Goal: Task Accomplishment & Management: Manage account settings

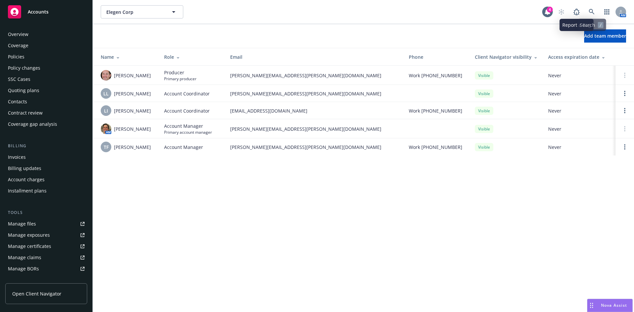
scroll to position [118, 0]
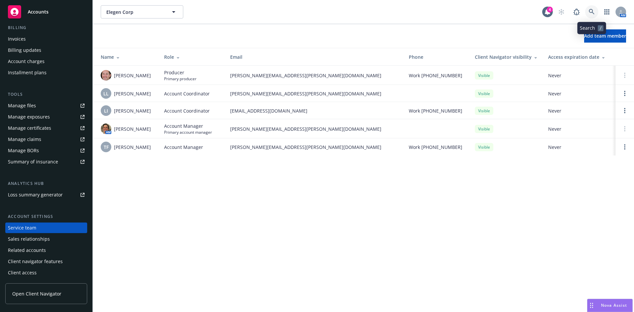
click at [591, 10] on icon at bounding box center [592, 12] width 6 height 6
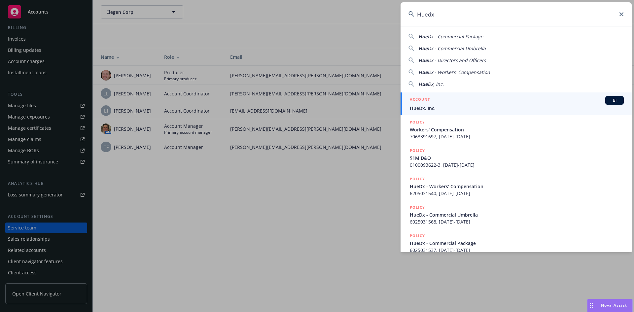
type input "Huedx"
click at [436, 106] on span "HueDx, Inc." at bounding box center [517, 108] width 214 height 7
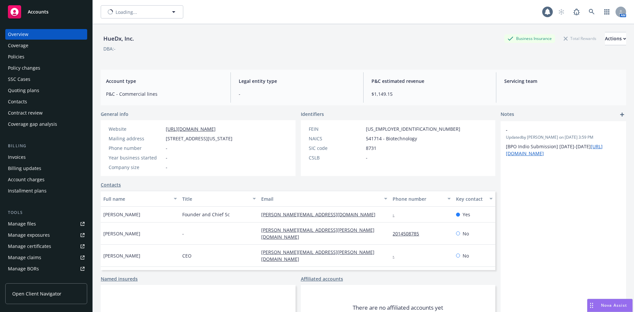
scroll to position [118, 0]
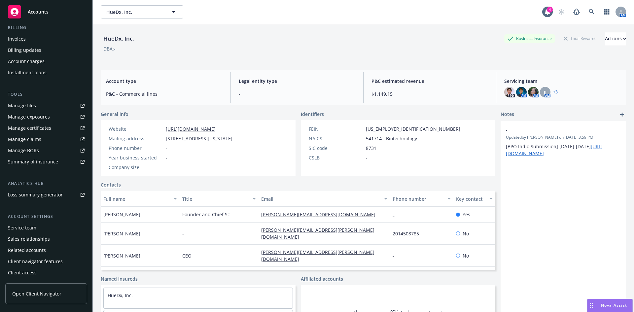
click at [32, 229] on div "Service team" at bounding box center [22, 228] width 28 height 11
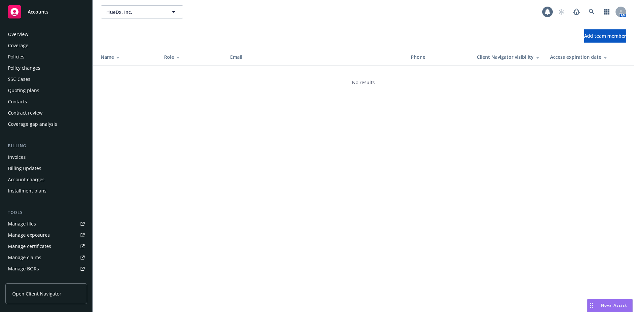
scroll to position [118, 0]
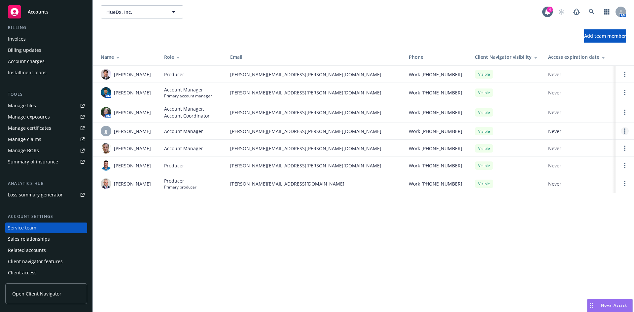
click at [625, 132] on link "Open options" at bounding box center [625, 131] width 8 height 8
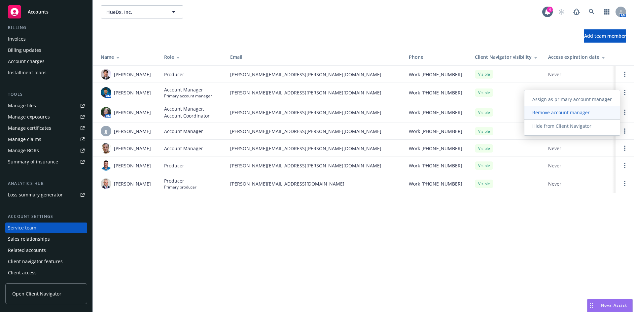
click at [543, 112] on span "Remove account manager" at bounding box center [560, 112] width 73 height 6
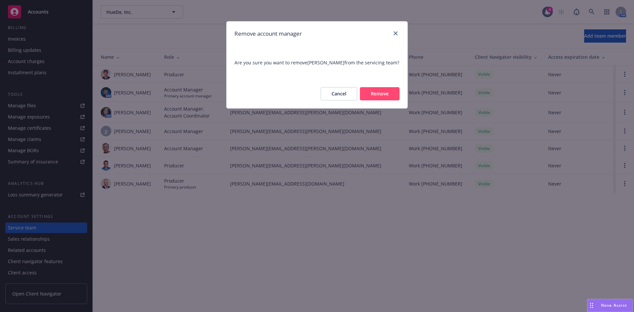
click at [381, 94] on button "Remove" at bounding box center [380, 93] width 40 height 13
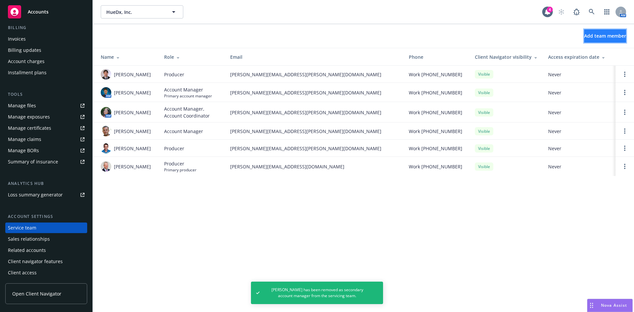
click at [592, 39] on button "Add team member" at bounding box center [605, 35] width 42 height 13
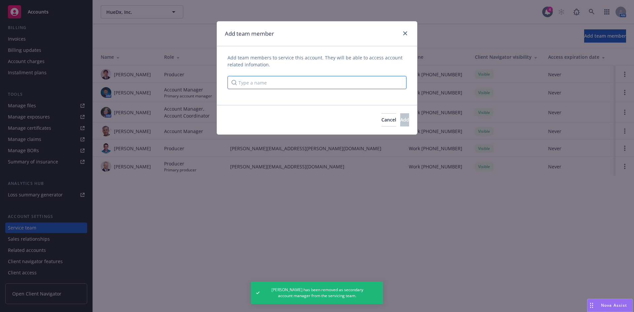
click at [291, 85] on input "Type a name" at bounding box center [316, 82] width 179 height 13
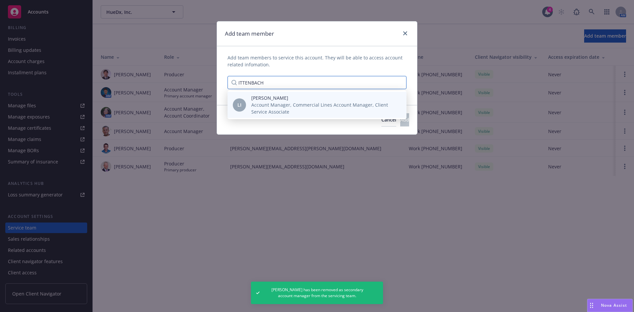
type input "ITTENBACH"
click at [292, 107] on span "Account Manager, Commercial Lines Account Manager, Client Service Associate" at bounding box center [323, 108] width 145 height 14
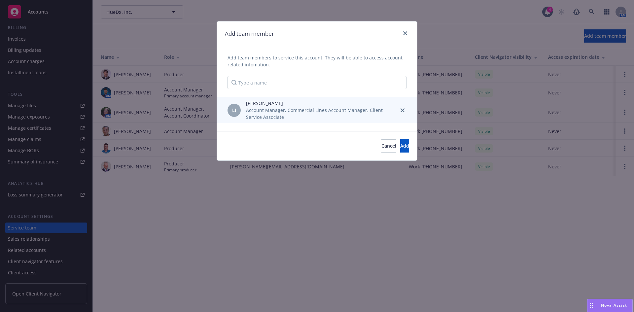
click at [264, 114] on span "Account Manager, Commercial Lines Account Manager, Client Service Associate" at bounding box center [319, 114] width 147 height 14
click at [307, 111] on span "Account Manager, Commercial Lines Account Manager, Client Service Associate" at bounding box center [319, 114] width 147 height 14
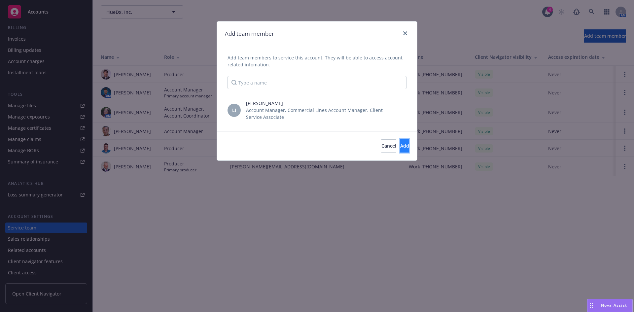
click at [400, 147] on span "Add" at bounding box center [404, 146] width 9 height 6
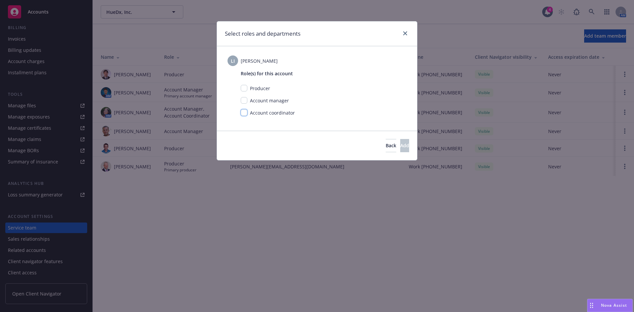
click at [246, 114] on input "checkbox" at bounding box center [244, 112] width 7 height 7
checkbox input "true"
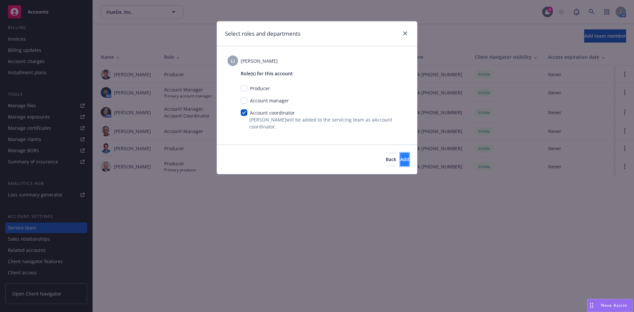
click at [400, 162] on span "Add" at bounding box center [404, 159] width 9 height 6
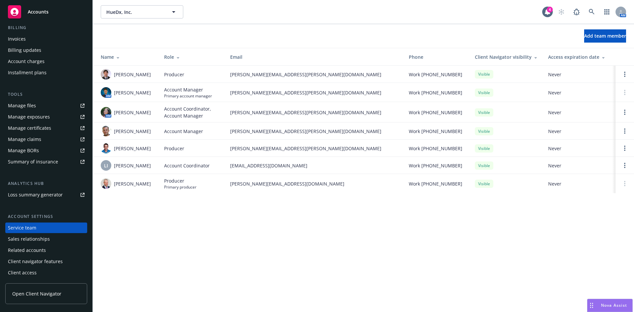
scroll to position [0, 0]
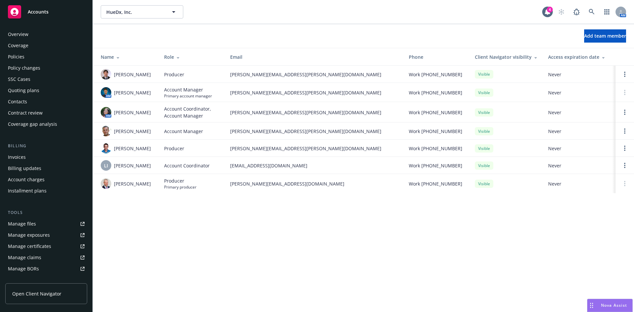
click at [24, 50] on div "Coverage" at bounding box center [18, 45] width 20 height 11
click at [24, 56] on div "Policies" at bounding box center [46, 57] width 77 height 11
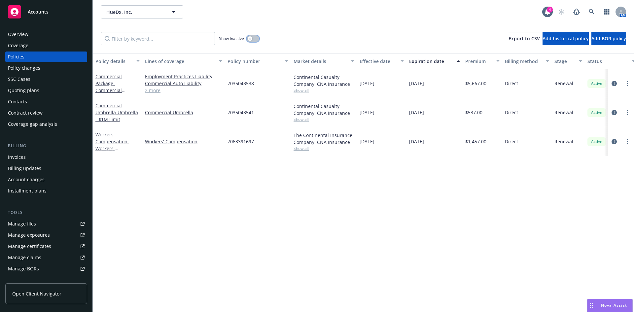
click at [251, 39] on icon "button" at bounding box center [250, 38] width 2 height 2
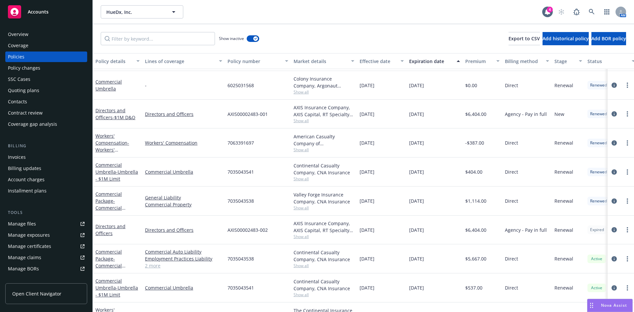
scroll to position [104, 0]
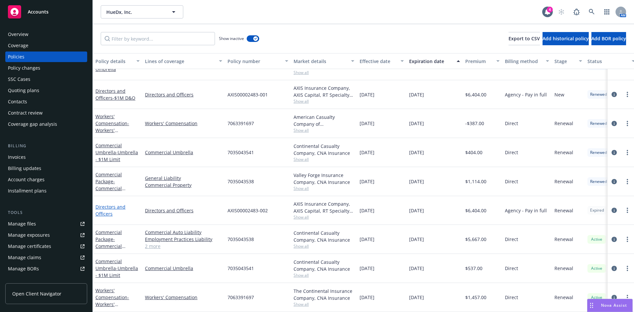
click at [106, 204] on link "Directors and Officers" at bounding box center [110, 210] width 30 height 13
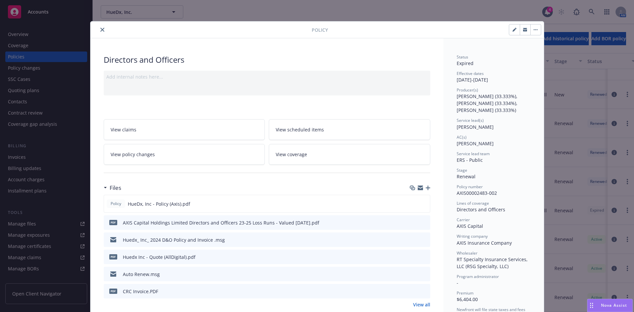
click at [99, 27] on button "close" at bounding box center [102, 30] width 8 height 8
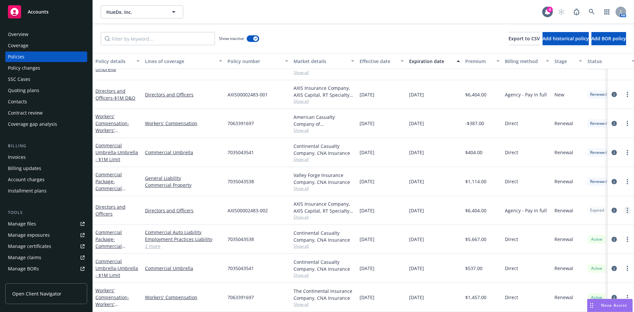
click at [627, 208] on icon "more" at bounding box center [627, 210] width 1 height 5
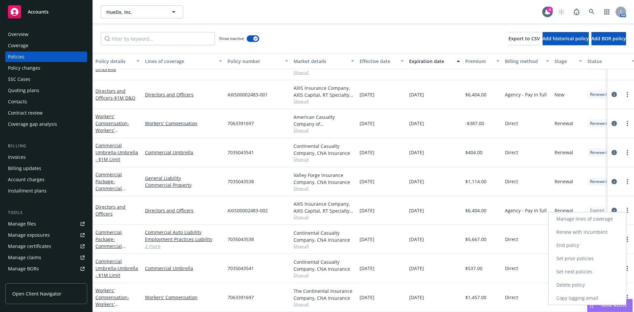
click at [583, 232] on link "Renew with incumbent" at bounding box center [587, 231] width 78 height 13
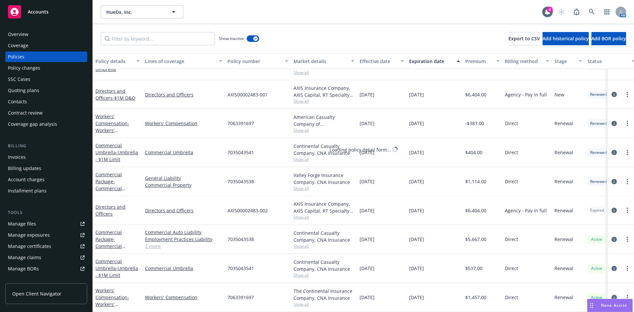
select select "12"
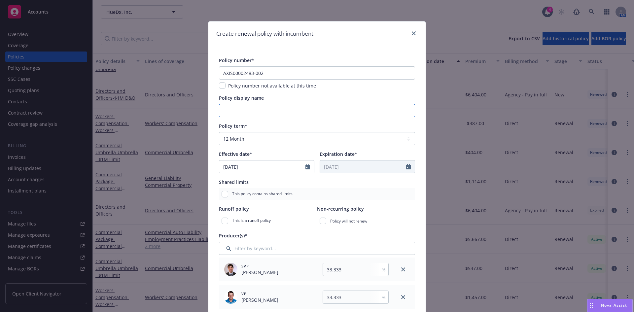
click at [243, 111] on input "Policy display name" at bounding box center [317, 110] width 196 height 13
click at [271, 73] on input "AXIS00002483-002" at bounding box center [317, 72] width 196 height 13
type input "AXIS00002483-003"
click at [250, 103] on div "Policy display name" at bounding box center [317, 105] width 196 height 23
drag, startPoint x: 251, startPoint y: 108, endPoint x: 244, endPoint y: 108, distance: 6.6
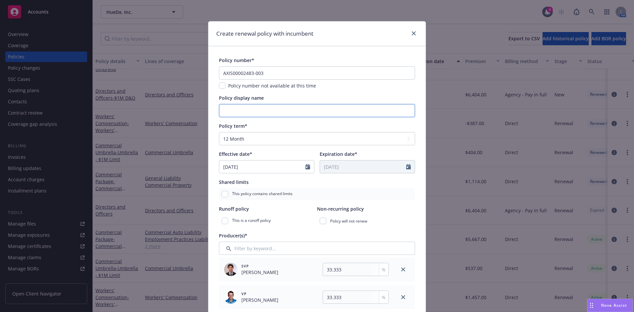
click at [251, 108] on input "Policy display name" at bounding box center [317, 110] width 196 height 13
click at [245, 112] on input "Policy display name" at bounding box center [317, 110] width 196 height 13
type input "$1M D&O"
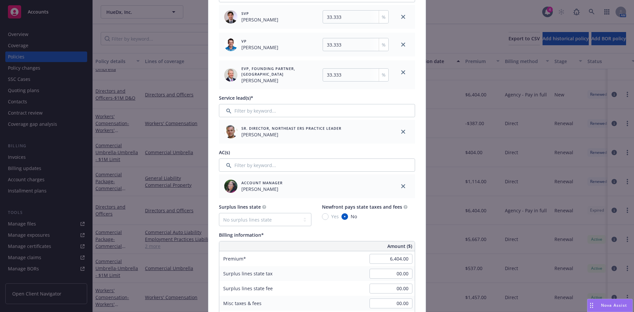
scroll to position [254, 0]
click at [401, 185] on icon "close" at bounding box center [403, 185] width 4 height 4
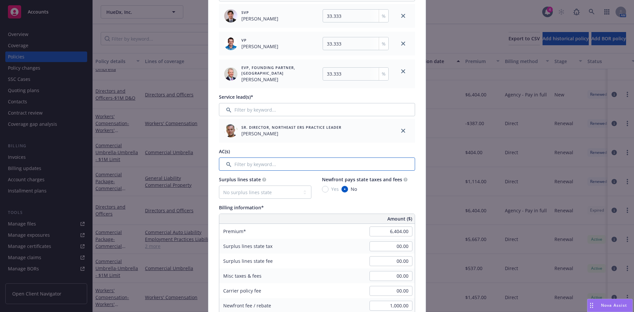
click at [262, 164] on input "Filter by keyword..." at bounding box center [317, 163] width 196 height 13
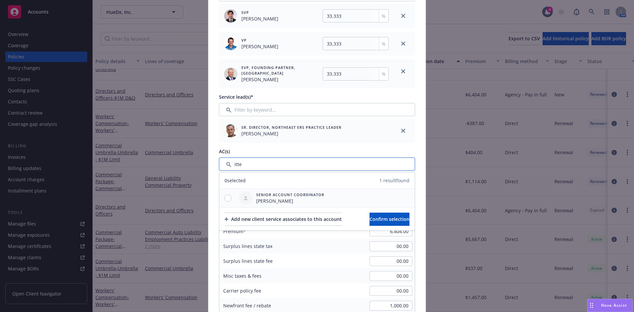
type input "itte"
click at [225, 199] on input "checkbox" at bounding box center [228, 198] width 7 height 7
checkbox input "true"
click at [388, 220] on span "Confirm selection" at bounding box center [389, 219] width 40 height 6
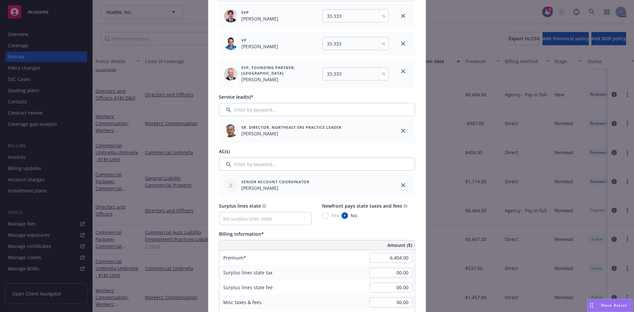
click at [402, 131] on icon "close" at bounding box center [403, 131] width 4 height 4
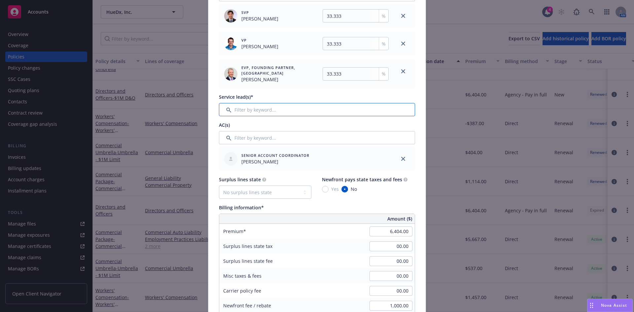
click at [268, 111] on input "Filter by keyword..." at bounding box center [317, 109] width 196 height 13
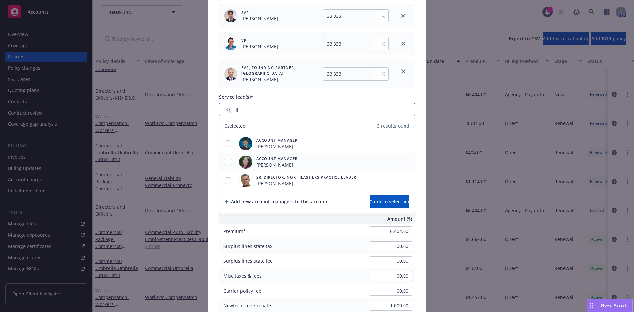
type input "ill"
click at [225, 161] on input "checkbox" at bounding box center [228, 162] width 7 height 7
checkbox input "true"
click at [372, 197] on button "Confirm selection" at bounding box center [389, 201] width 40 height 13
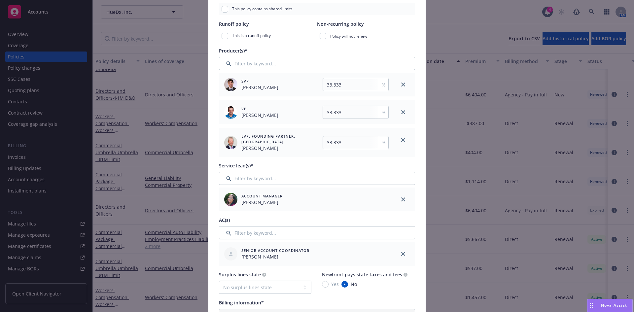
scroll to position [184, 0]
click at [343, 87] on input "33.333" at bounding box center [356, 85] width 66 height 13
type input "33.334"
click at [346, 109] on input "33.333" at bounding box center [356, 113] width 66 height 13
click at [354, 145] on input "33.333" at bounding box center [356, 143] width 66 height 13
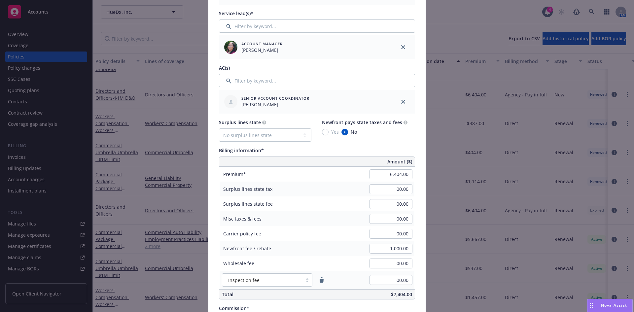
scroll to position [352, 0]
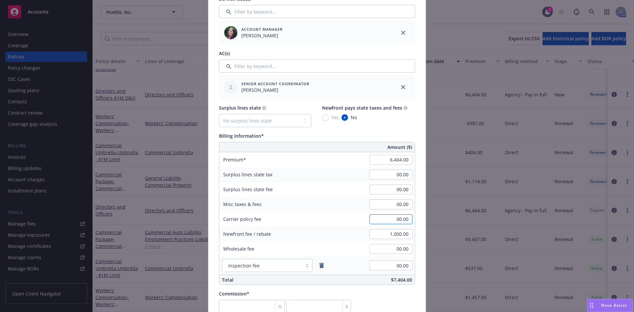
click at [396, 221] on input "00.00" at bounding box center [390, 219] width 43 height 10
type input "275.00"
click at [393, 200] on input "00.00" at bounding box center [390, 204] width 43 height 10
click at [225, 303] on input "number" at bounding box center [252, 306] width 66 height 13
type input "1"
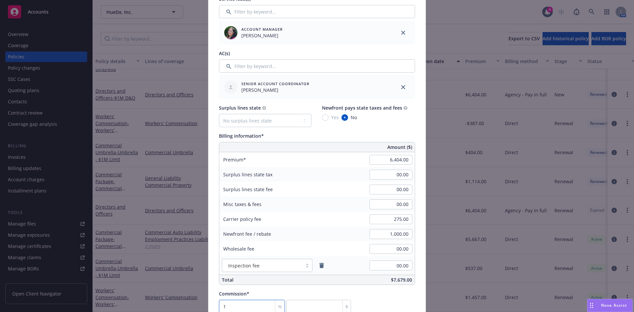
type input "64.04"
type input "12"
type input "768.48"
type input "12"
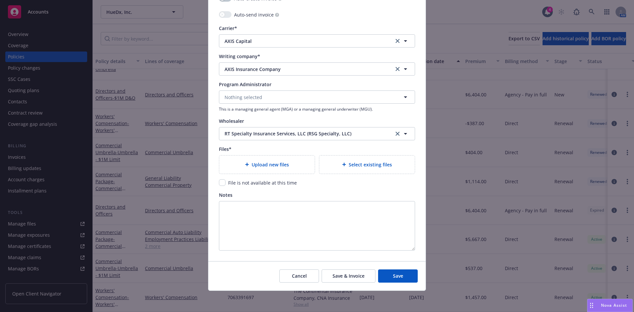
click at [268, 165] on span "Upload new files" at bounding box center [270, 164] width 37 height 7
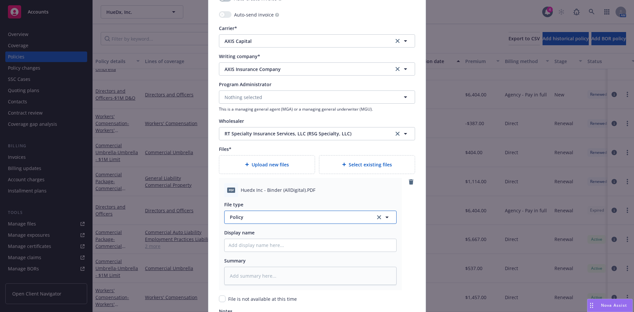
click at [237, 217] on span "Policy" at bounding box center [299, 217] width 138 height 7
type input "binder"
click at [249, 183] on div "Binder" at bounding box center [310, 182] width 164 height 10
click at [244, 246] on input "Policy display name" at bounding box center [311, 245] width 172 height 13
paste input "Huedx"
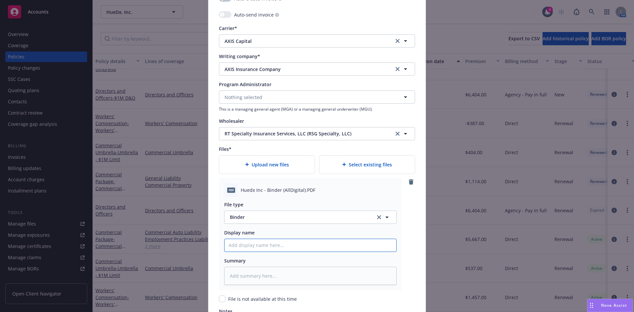
type textarea "x"
type input "Huedx"
click at [245, 249] on input "Huedx" at bounding box center [311, 245] width 172 height 13
type textarea "x"
type input "Hued"
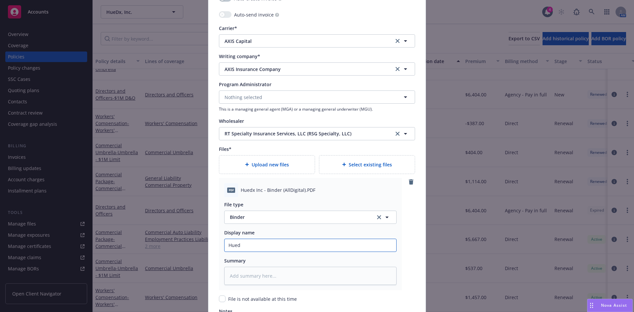
type textarea "x"
type input "Hue"
type textarea "x"
type input "HueD"
type textarea "x"
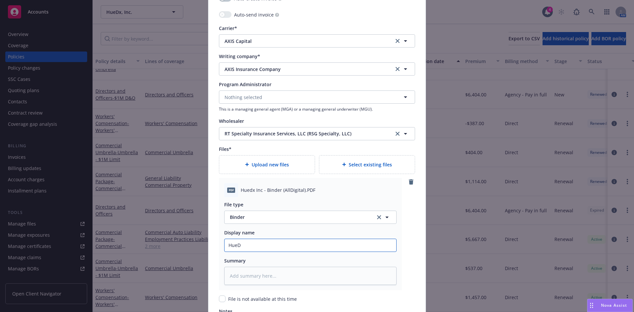
type input "HueDx"
type textarea "x"
type input "HueDx,"
type textarea "x"
type input "HueDx,"
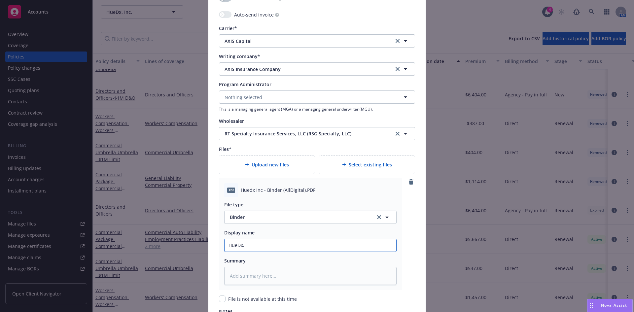
type textarea "x"
type input "HueDx, I"
type textarea "x"
type input "HueDx, In"
type textarea "x"
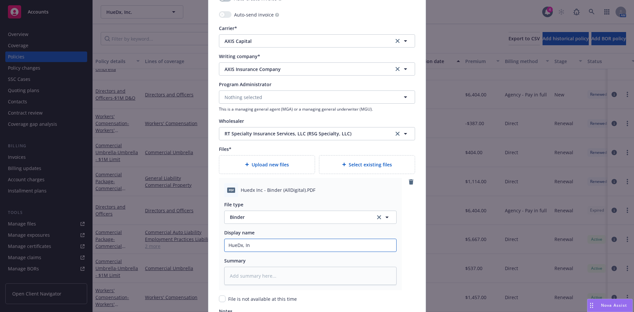
type input "HueDx, Inc"
type textarea "x"
type input "HueDx, Inc"
type textarea "x"
type input "HueDx, Inc 2"
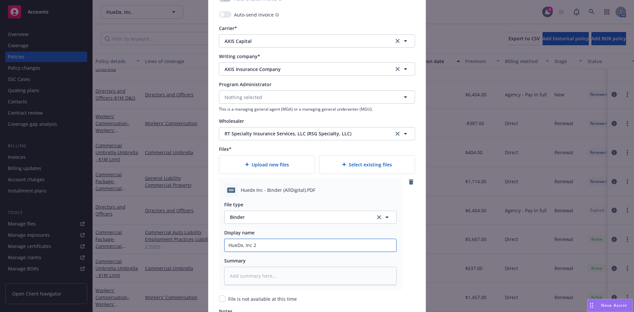
type textarea "x"
type input "HueDx, Inc 20"
type textarea "x"
type input "HueDx, Inc 202"
type textarea "x"
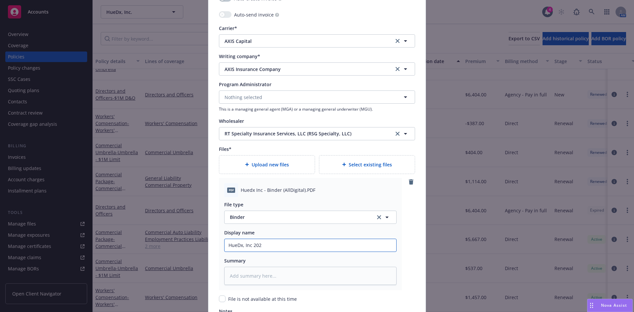
type input "HueDx, Inc 2022"
type textarea "x"
type input "HueDx, Inc 20225"
type textarea "x"
type input "HueDx, Inc 2022"
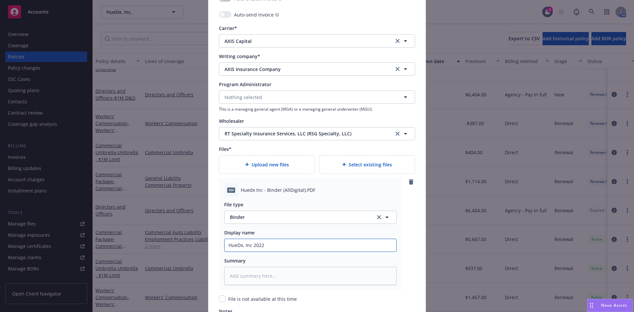
type textarea "x"
type input "HueDx, Inc 202"
type textarea "x"
type input "HueDx, Inc 2026"
type textarea "x"
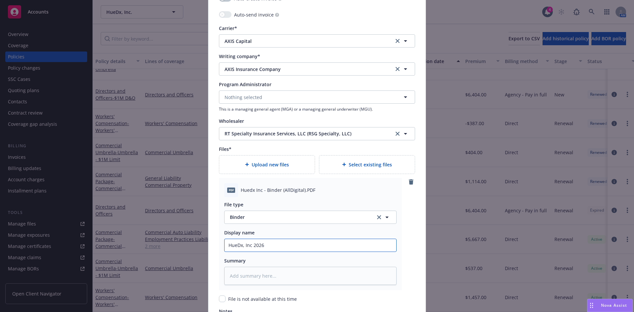
type input "HueDx, Inc 202"
type textarea "x"
type input "HueDx, Inc 2025"
type textarea "x"
type input "HueDx, Inc 2025-"
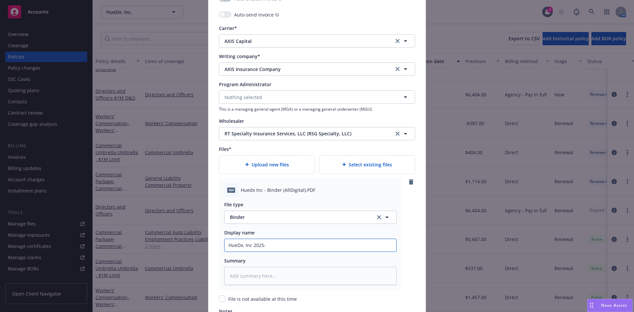
type textarea "x"
type input "HueDx, Inc 2025-2"
type textarea "x"
type input "HueDx, Inc 2025-26"
type textarea "x"
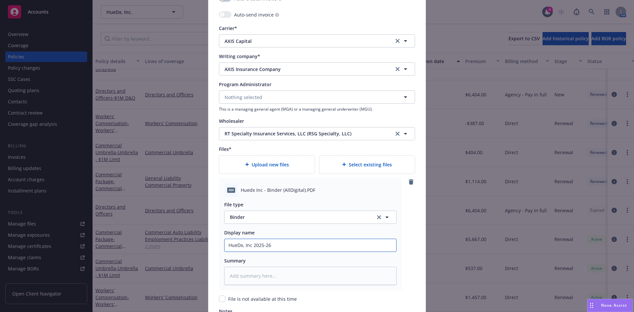
type input "HueDx, Inc 2025-26"
type textarea "x"
type input "HueDx, Inc 2025-26 D"
type textarea "x"
type input "HueDx, Inc 2025-26 D&"
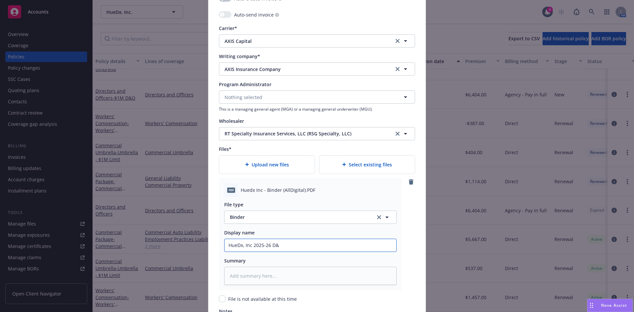
type textarea "x"
type input "HueDx, Inc 2025-26 D&O"
type textarea "x"
type input "HueDx, Inc 2025-26 D&O"
type textarea "x"
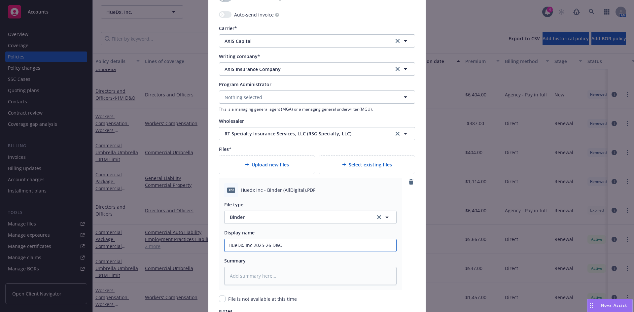
type input "HueDx, Inc 2025-26 D&O B"
type textarea "x"
type input "HueDx, Inc 2025-26 D&O Bi"
type textarea "x"
type input "HueDx, Inc 2025-26 D&O Bin"
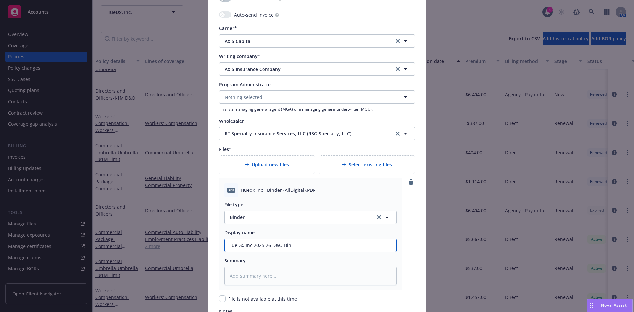
type textarea "x"
type input "HueDx, Inc 2025-26 D&O Bind"
type textarea "x"
type input "HueDx, Inc 2025-26 D&O Binde"
type textarea "x"
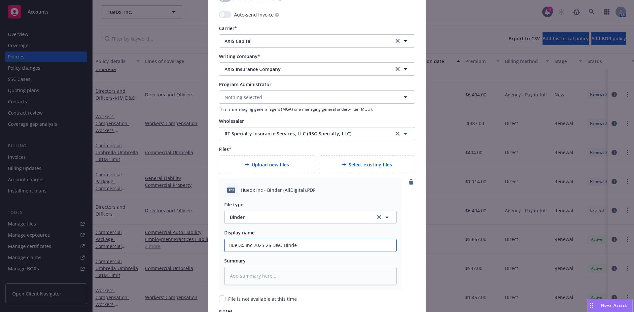
type input "HueDx, Inc 2025-26 D&O Binder"
type textarea "x"
type input "HueDx, Inc 2025-26 D&O Binder"
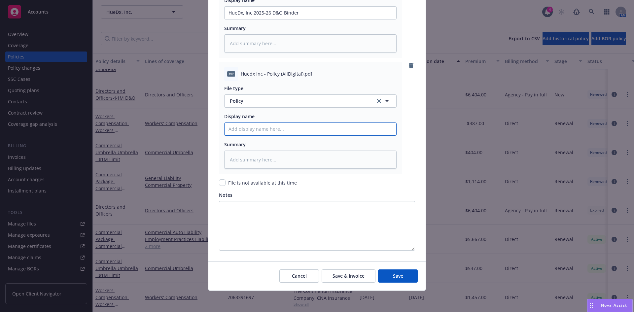
click at [236, 19] on input "Policy display name" at bounding box center [311, 13] width 172 height 13
paste input "Huedx"
type textarea "x"
type input "Huedx"
click at [237, 19] on input "Huedx" at bounding box center [311, 13] width 172 height 13
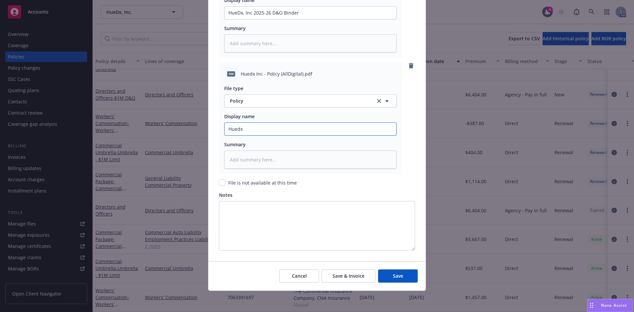
type textarea "x"
type input "Huex"
type textarea "x"
type input "HueDx"
click at [247, 19] on input "HueDx" at bounding box center [311, 13] width 172 height 13
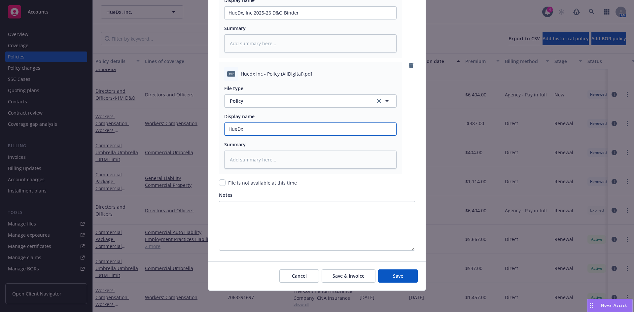
type textarea "x"
type input "HueDx,"
type textarea "x"
type input "HueDx, I"
type textarea "x"
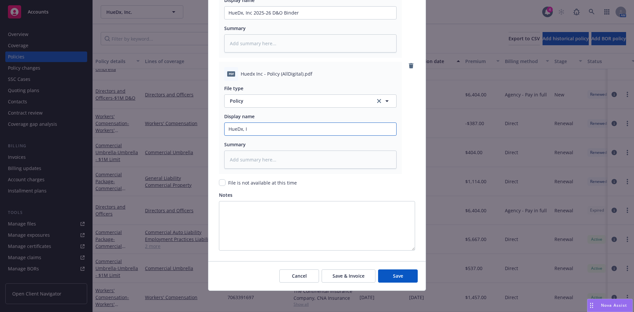
type input "HueDx, In"
type textarea "x"
type input "HueDx, Inc"
type textarea "x"
type input "HueDx, Inc"
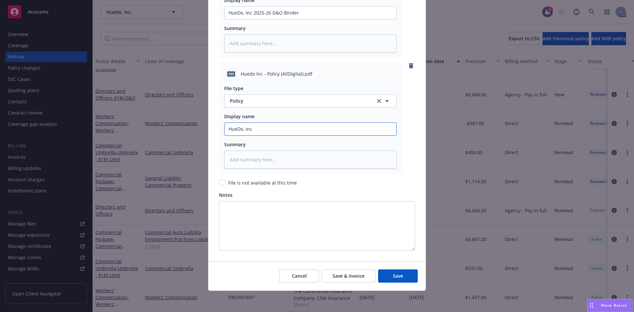
type textarea "x"
type input "HueDx, Inc 2"
type textarea "x"
type input "HueDx, Inc 20"
type textarea "x"
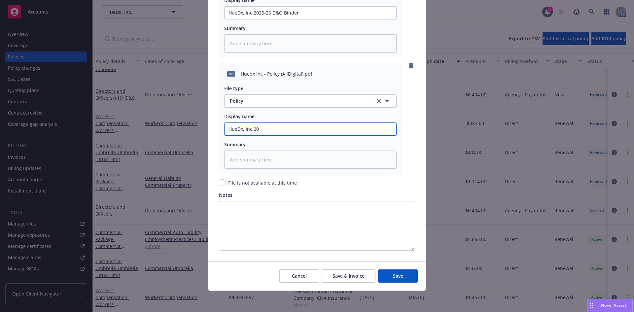
type input "HueDx, Inc 202"
type textarea "x"
type input "HueDx, Inc 2025"
type textarea "x"
type input "HueDx, Inc 2025-"
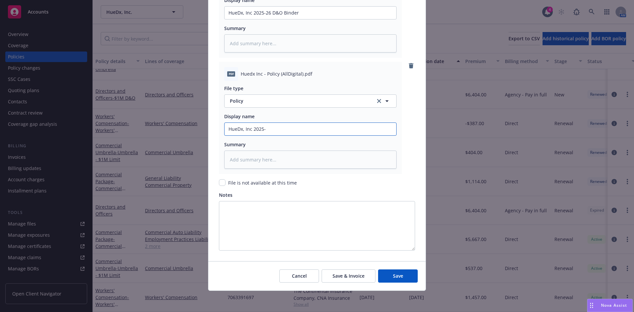
type textarea "x"
type input "HueDx, Inc 2025-2"
type textarea "x"
type input "HueDx, Inc 2025-26"
type textarea "x"
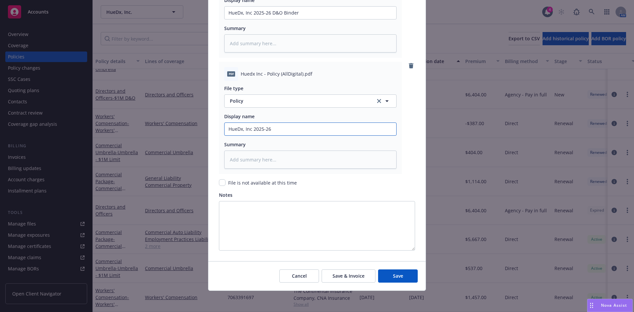
type input "HueDx, Inc 2025-26"
type textarea "x"
type input "HueDx, Inc 2025-26 D"
type textarea "x"
type input "HueDx, Inc 2025-26 D&"
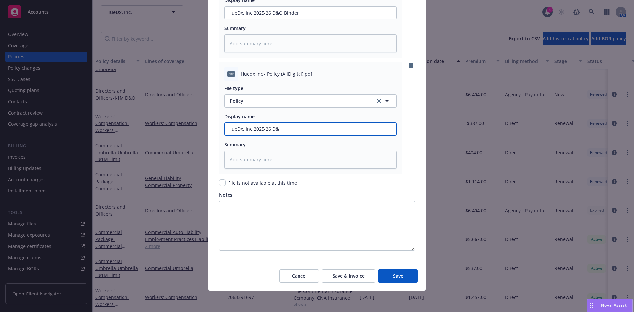
type textarea "x"
type input "HueDx, Inc 2025-26 D&O"
type textarea "x"
type input "HueDx, Inc 2025-26 D&O"
type textarea "x"
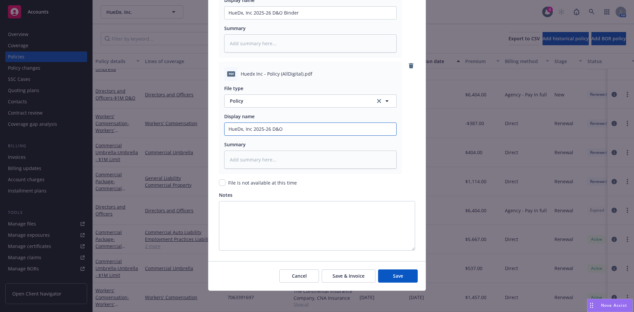
type input "HueDx, Inc 2025-26 D&O P"
type textarea "x"
type input "HueDx, Inc 2025-26 D&O Po"
type textarea "x"
type input "HueDx, Inc 2025-26 D&O Pol"
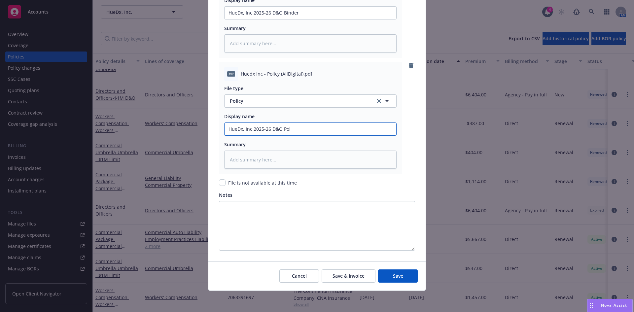
type textarea "x"
type input "HueDx, Inc 2025-26 D&O Poli"
type textarea "x"
type input "HueDx, Inc 2025-26 D&O Polic"
type textarea "x"
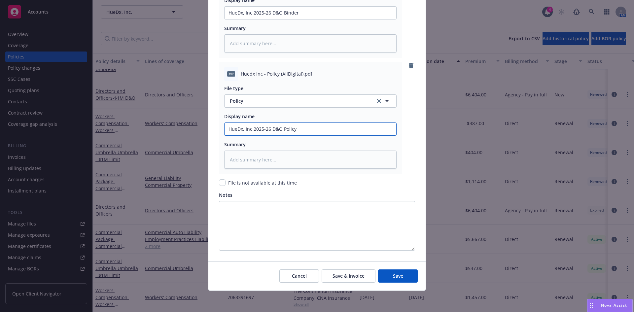
type input "HueDx, Inc 2025-26 D&O Policy"
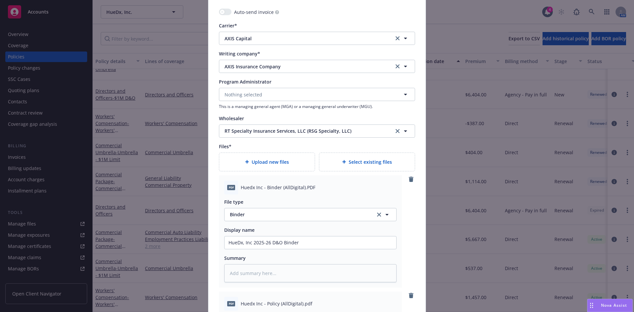
scroll to position [710, 0]
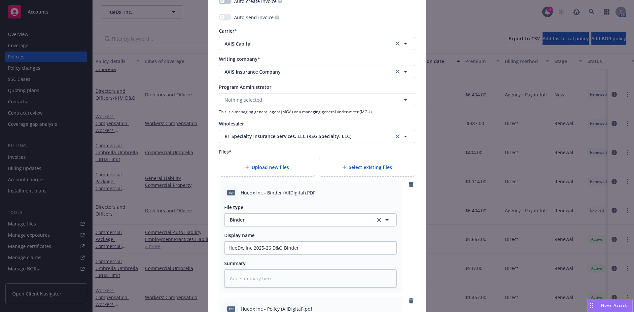
type textarea "x"
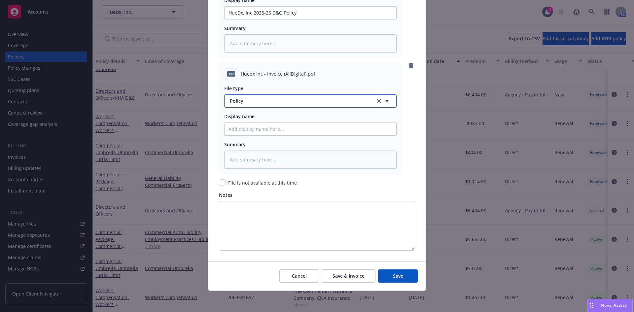
click at [241, 100] on span "Policy" at bounding box center [299, 100] width 138 height 7
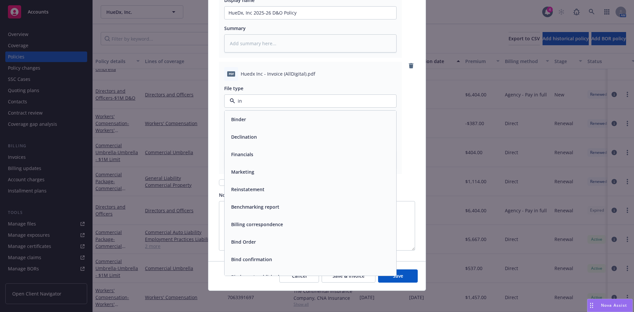
type input "inv"
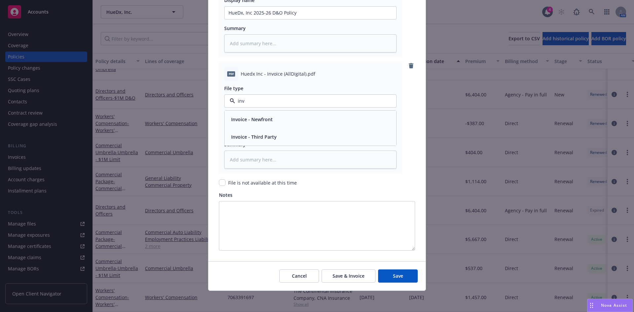
click at [258, 134] on span "Invoice - Third Party" at bounding box center [254, 136] width 46 height 7
type textarea "x"
type input "2"
type textarea "x"
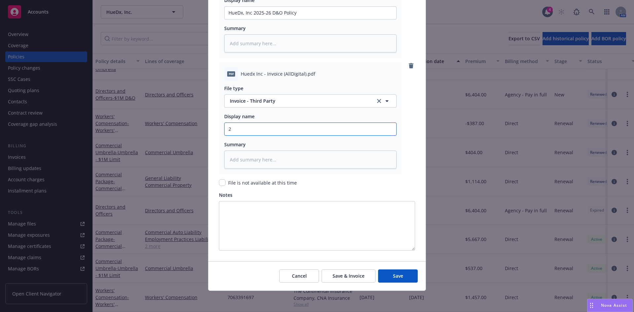
type input "25"
type textarea "x"
type input "25-"
type textarea "x"
type input "25-2"
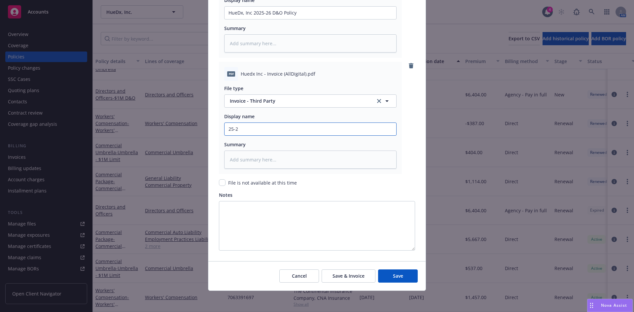
type textarea "x"
type input "25-26"
type textarea "x"
type input "25-26"
type textarea "x"
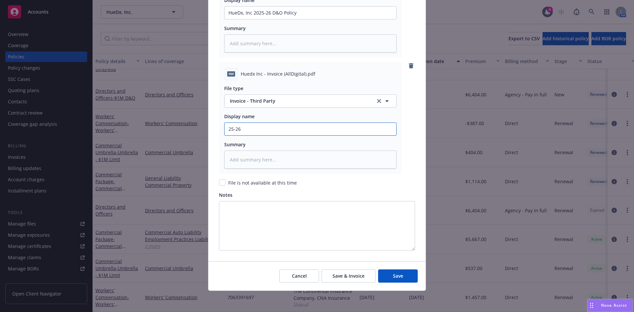
type input "25-26 D"
type textarea "x"
type input "25-26 D&"
type textarea "x"
type input "25-26 D&O"
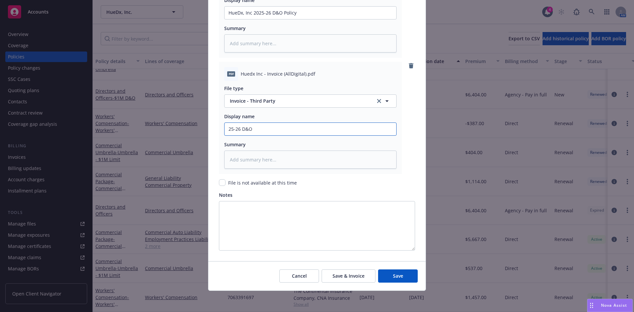
type textarea "x"
type input "25-26 D&O"
type textarea "x"
type input "25-26 D&O I"
type textarea "x"
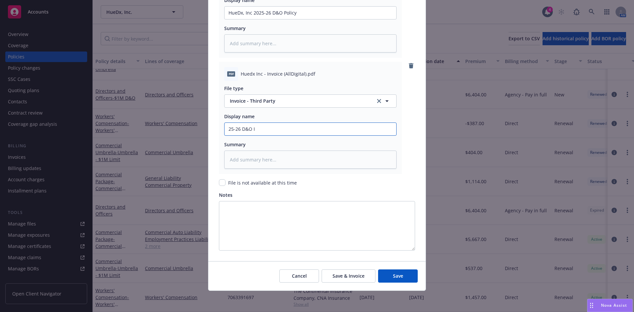
type input "25-26 D&O In"
type textarea "x"
type input "25-26 D&O Inv"
type textarea "x"
type input "25-26 D&O Invo"
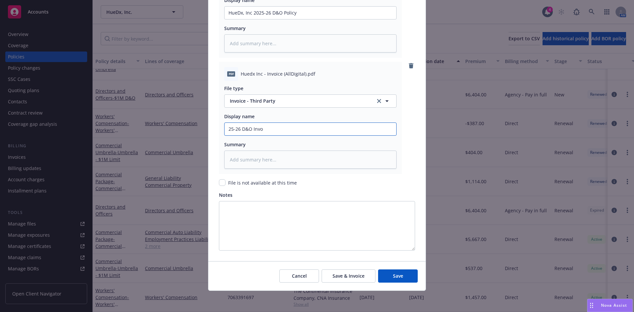
type textarea "x"
type input "25-26 D&O Invoci"
type textarea "x"
type input "25-26 D&O Invocie"
type textarea "x"
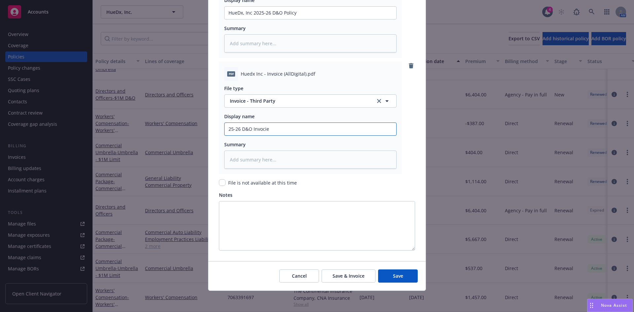
type input "25-26 D&O Invocie"
type textarea "x"
type input "25-26 D&O Invocie"
type textarea "x"
type input "25-26 D&O Invoci"
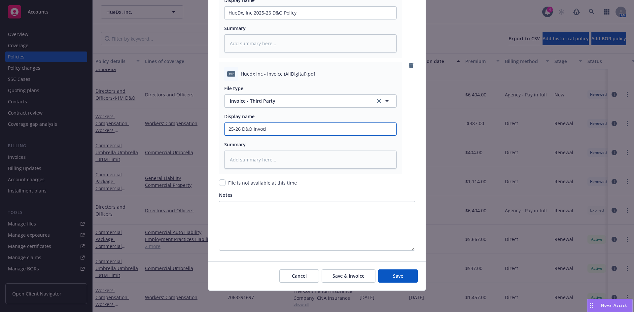
type textarea "x"
type input "25-26 D&O Invoc"
type textarea "x"
type input "25-26 D&O Invo"
type textarea "x"
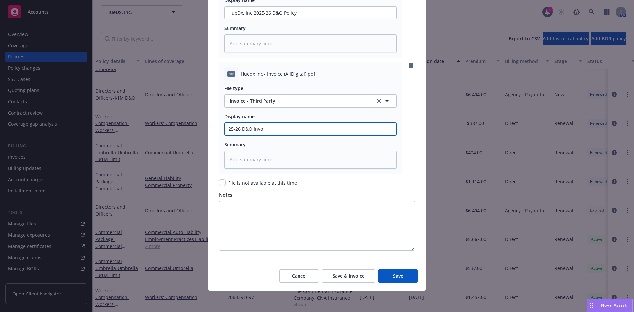
type input "25-26 D&O Invoi"
type textarea "x"
type input "25-26 D&O Invoic"
type textarea "x"
type input "25-26 D&O Invoice"
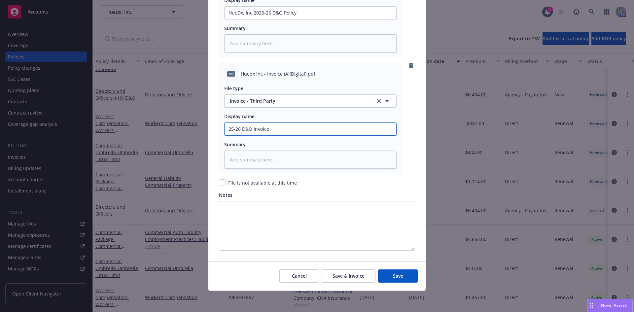
type textarea "x"
type input "25-26 D&O Invoice-"
type textarea "x"
type input "25-26 D&O Invoice-"
type textarea "x"
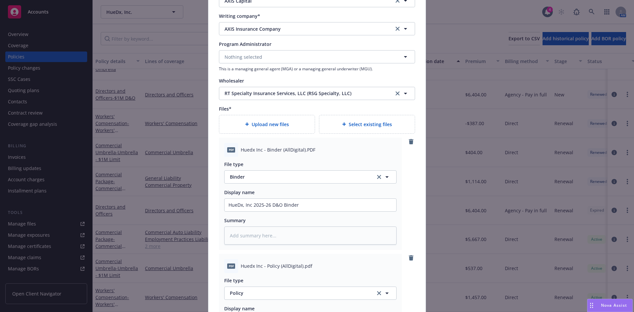
scroll to position [1177, 0]
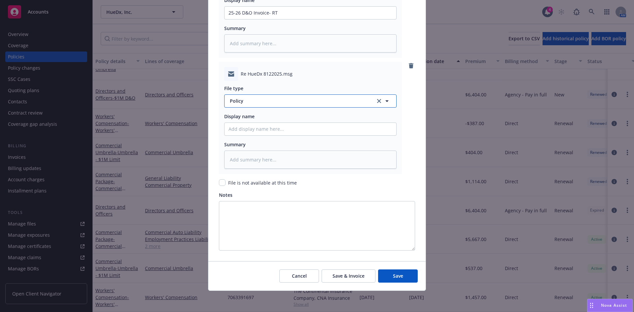
click at [244, 102] on span "Policy" at bounding box center [299, 100] width 138 height 7
click at [247, 132] on div "Bind Order" at bounding box center [242, 137] width 29 height 10
click at [378, 269] on button "Save" at bounding box center [398, 275] width 40 height 13
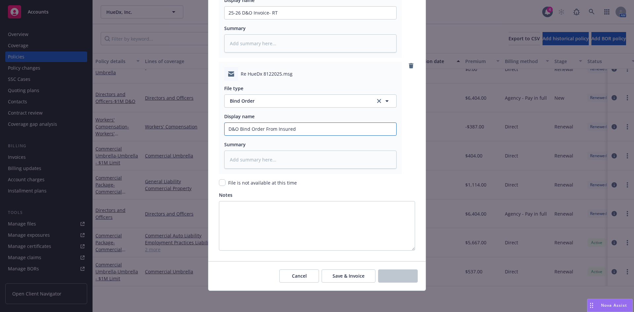
scroll to position [0, 0]
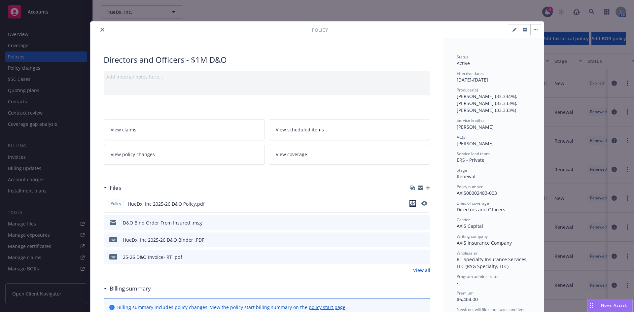
click at [411, 203] on icon "download file" at bounding box center [412, 203] width 4 height 4
click at [100, 29] on icon "close" at bounding box center [102, 30] width 4 height 4
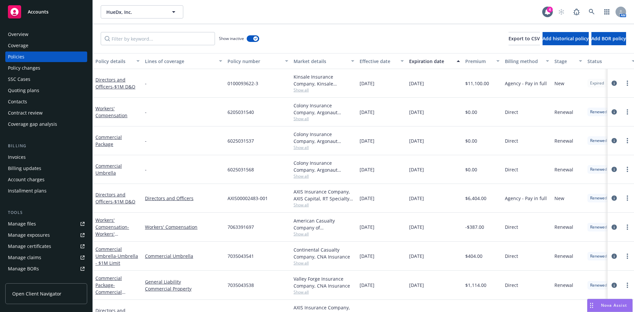
click at [99, 29] on div "Show inactive Export to CSV Add historical policy Add BOR policy" at bounding box center [363, 38] width 541 height 29
click at [17, 154] on div "Invoices" at bounding box center [17, 157] width 18 height 11
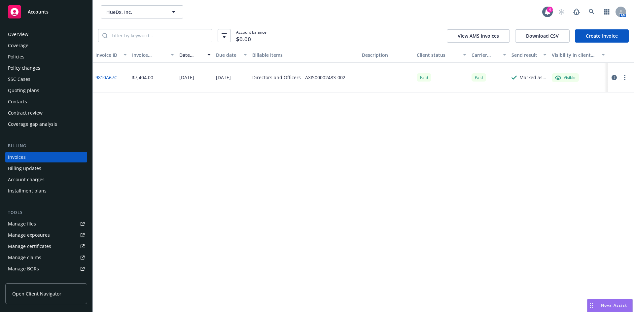
click at [591, 37] on link "Create Invoice" at bounding box center [602, 35] width 54 height 13
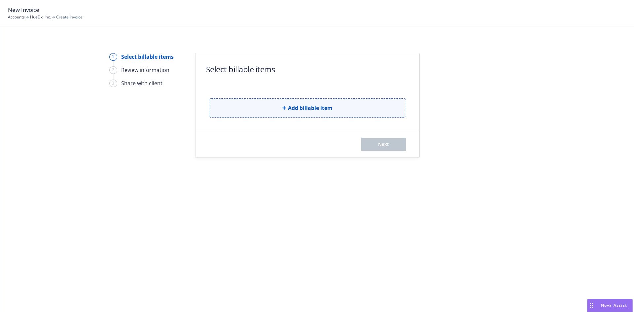
click at [298, 113] on button "Add billable item" at bounding box center [307, 107] width 197 height 19
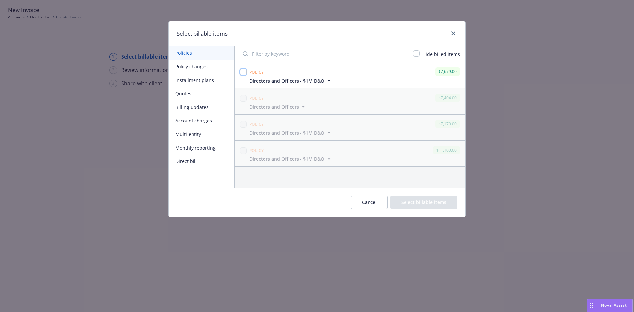
click at [244, 71] on input "checkbox" at bounding box center [243, 72] width 7 height 7
checkbox input "true"
click at [442, 202] on button "Select billable items" at bounding box center [423, 202] width 67 height 13
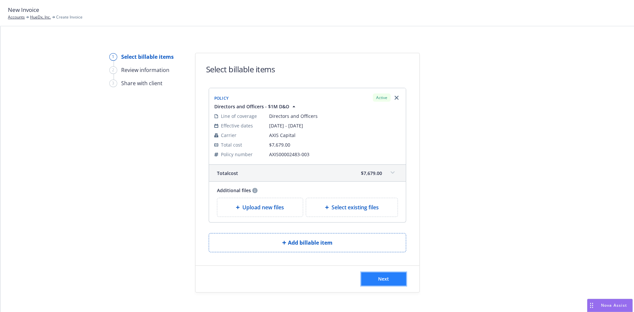
click at [390, 280] on button "Next" at bounding box center [383, 278] width 45 height 13
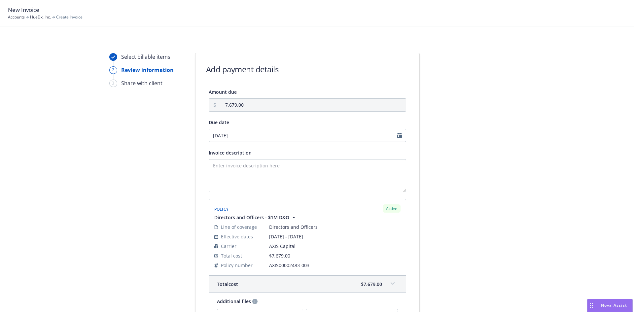
scroll to position [88, 0]
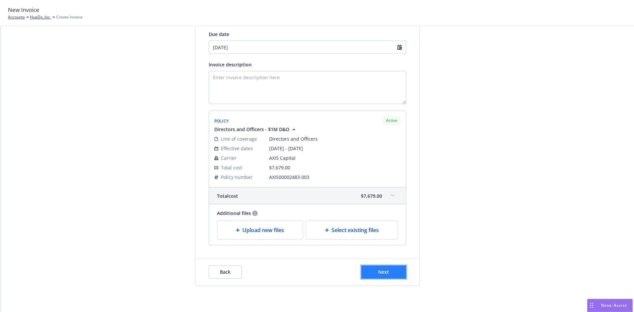
click at [378, 274] on span "Next" at bounding box center [383, 272] width 11 height 6
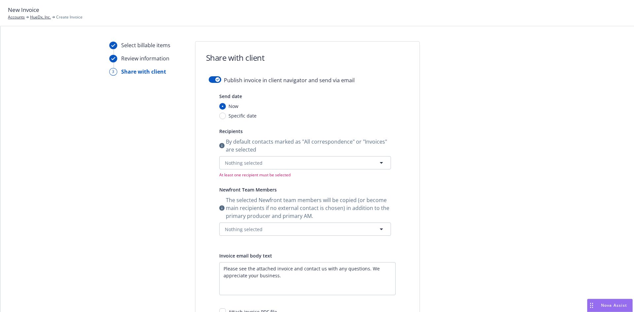
scroll to position [0, 0]
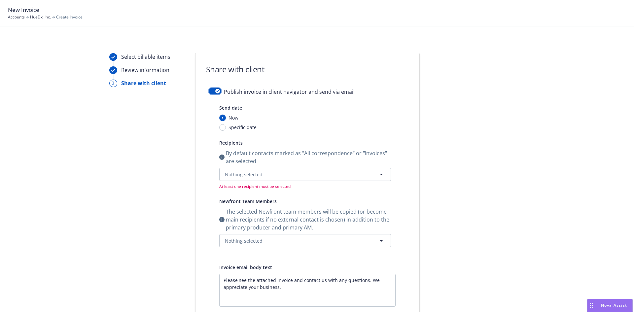
click at [215, 92] on div "button" at bounding box center [217, 91] width 5 height 5
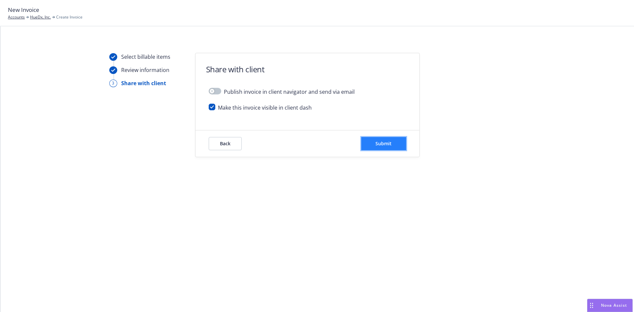
click at [395, 141] on button "Submit" at bounding box center [383, 143] width 45 height 13
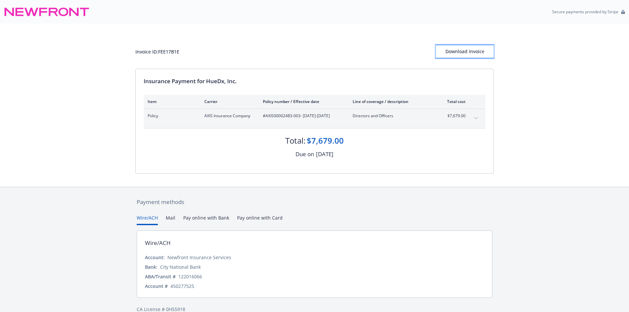
click at [468, 47] on div "Download Invoice" at bounding box center [465, 51] width 58 height 13
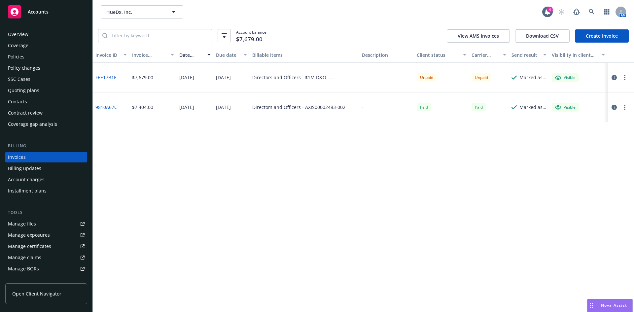
click at [24, 54] on div "Policies" at bounding box center [46, 57] width 77 height 11
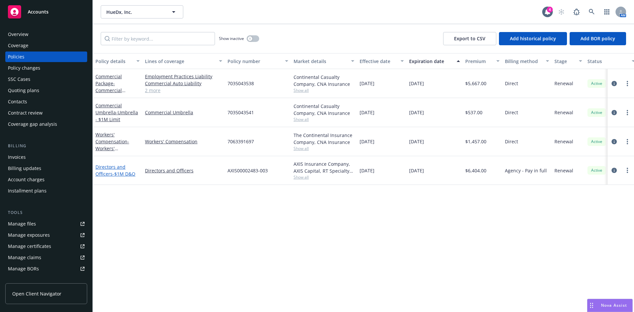
click at [117, 171] on span "- $1M D&O" at bounding box center [124, 174] width 23 height 6
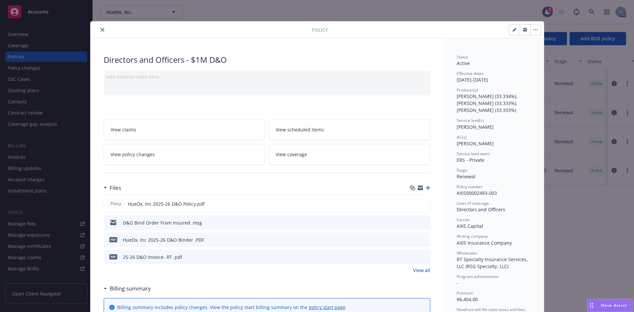
click at [426, 188] on icon "button" at bounding box center [428, 188] width 5 height 5
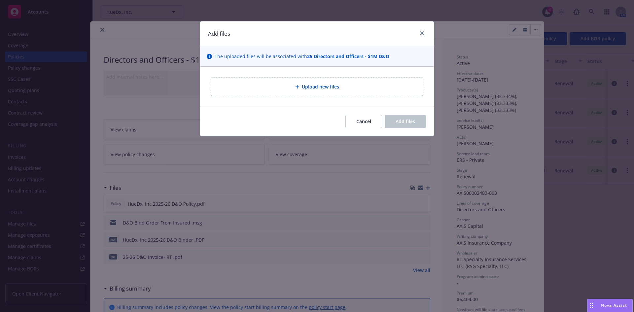
click at [269, 84] on div "Upload new files" at bounding box center [316, 87] width 201 height 8
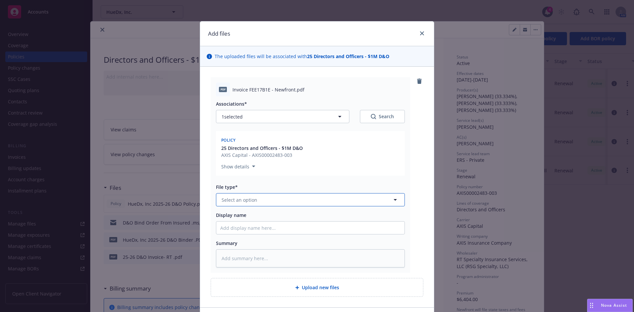
click at [226, 202] on span "Select an option" at bounding box center [240, 199] width 36 height 7
type input "inv"
click at [251, 220] on span "Invoice - Newfront" at bounding box center [244, 218] width 42 height 7
click at [237, 228] on input "Display name" at bounding box center [310, 228] width 188 height 13
paste input "[PERSON_NAME][EMAIL_ADDRESS][DOMAIN_NAME]"
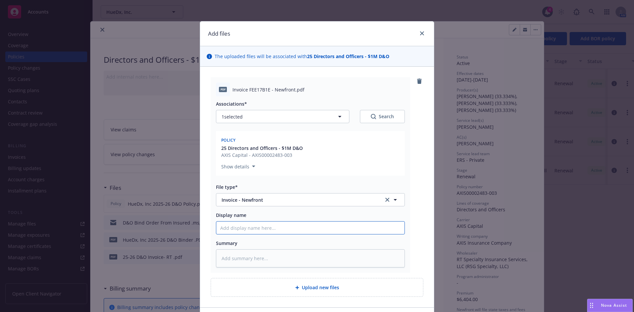
type textarea "x"
type input "[PERSON_NAME][EMAIL_ADDRESS][DOMAIN_NAME]"
click at [260, 230] on input "[PERSON_NAME][EMAIL_ADDRESS][DOMAIN_NAME]" at bounding box center [310, 228] width 188 height 13
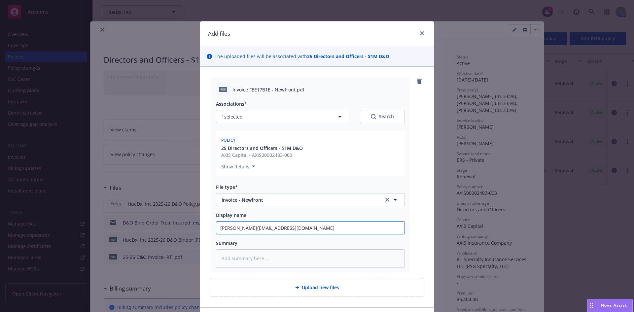
type textarea "x"
click at [245, 227] on input "Display name" at bounding box center [310, 228] width 188 height 13
paste input "HueDx"
type textarea "x"
type input "HueDx"
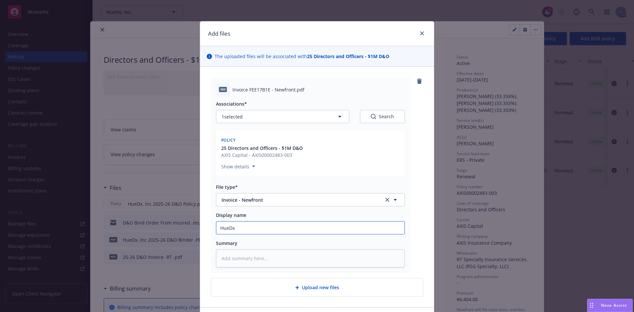
type textarea "x"
type input "HueDx,"
type textarea "x"
type input "HueDx, I"
type textarea "x"
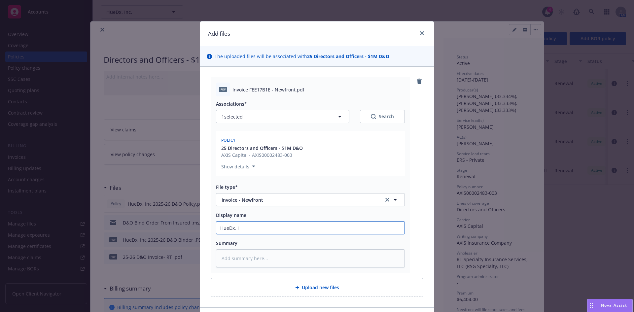
type input "HueDx, In"
type textarea "x"
type input "HueDx, Inc"
type textarea "x"
type input "HueDx, Inc"
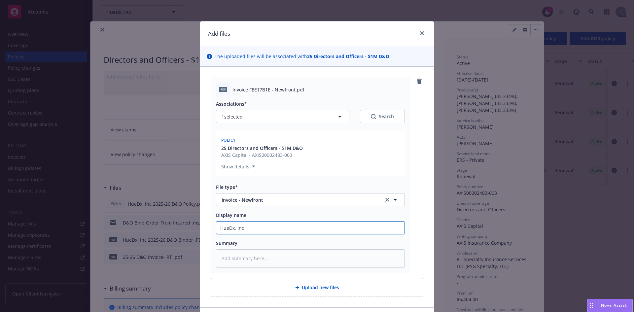
type textarea "x"
type input "HueDx, Inc 2"
type textarea "x"
type input "HueDx, Inc 20"
type textarea "x"
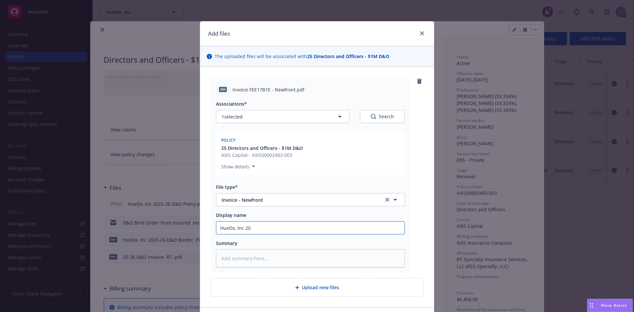
type input "HueDx, Inc 202"
type textarea "x"
type input "HueDx, Inc 2025"
type textarea "x"
type input "HueDx, Inc 2025-"
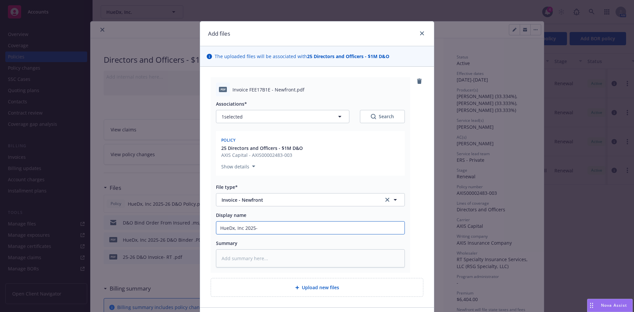
type textarea "x"
type input "HueDx, Inc 2025-2"
type textarea "x"
type input "HueDx, Inc 2025-26"
type textarea "x"
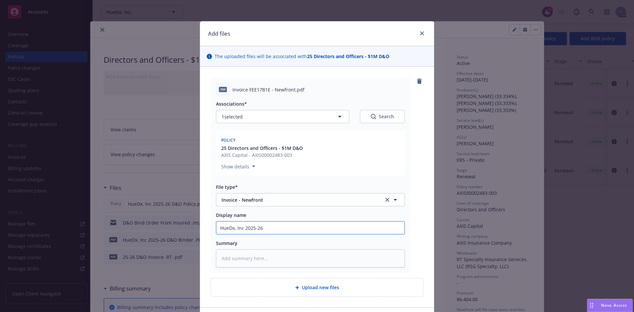
type input "HueDx, Inc 2025-26"
type textarea "x"
type input "HueDx, Inc 2025-26 D"
type textarea "x"
type input "HueDx, Inc 2025-26 D&"
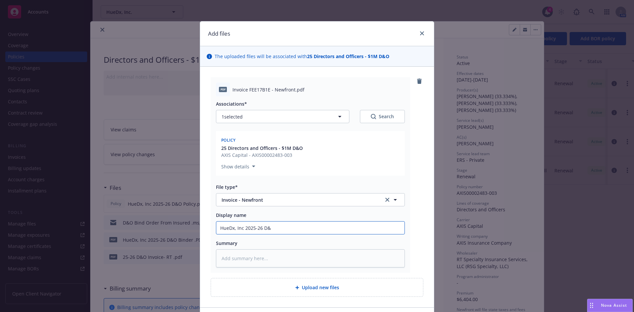
type textarea "x"
type input "HueDx, Inc 2025-26 D&O"
type textarea "x"
type input "HueDx, Inc 2025-26 D&O"
type textarea "x"
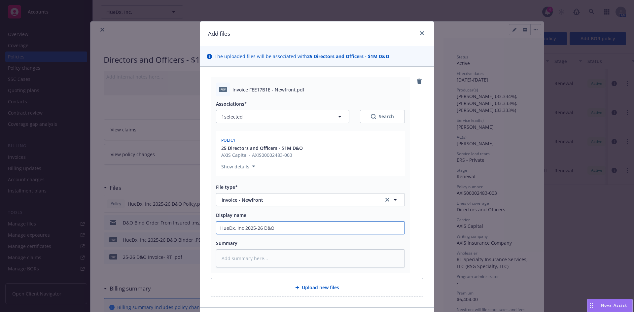
type input "HueDx, Inc 2025-26 D&O I"
type textarea "x"
type input "HueDx, Inc 2025-26 D&O In"
type textarea "x"
type input "HueDx, Inc 2025-26 D&O Inv"
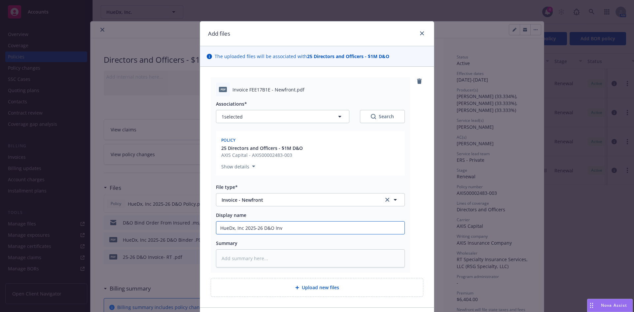
type textarea "x"
type input "HueDx, Inc 2025-26 D&O Invoc"
type textarea "x"
type input "HueDx, Inc 2025-26 D&O Invoci"
type textarea "x"
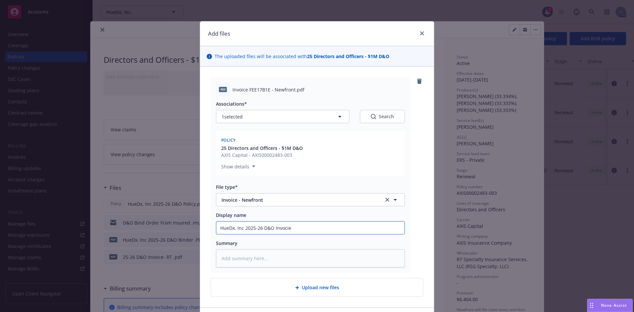
type input "HueDx, Inc 2025-26 D&O Invocie"
type textarea "x"
type input "HueDx, Inc 2025-26 D&O Invocie"
type textarea "x"
type input "HueDx, Inc 2025-26 D&O Invoci"
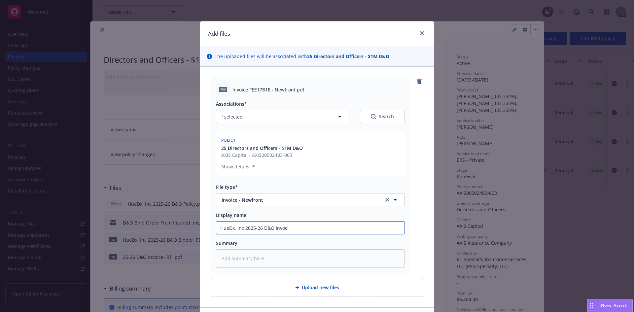
type textarea "x"
type input "HueDx, Inc 2025-26 D&O Invoc"
type textarea "x"
type input "HueDx, Inc 2025-26 D&O Invo"
type textarea "x"
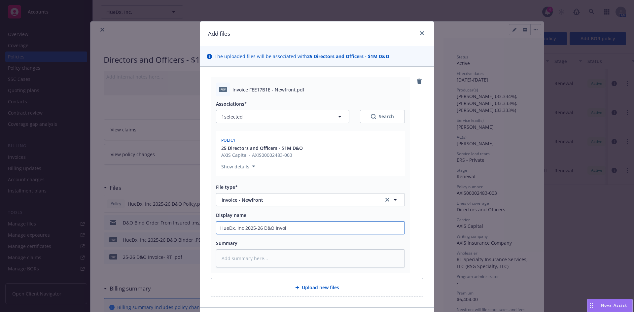
type input "HueDx, Inc 2025-26 D&O Invoic"
type textarea "x"
type input "HueDx, Inc 2025-26 D&O Invoice"
type textarea "x"
type input "HueDx, Inc 2025-26 D&O Invoice"
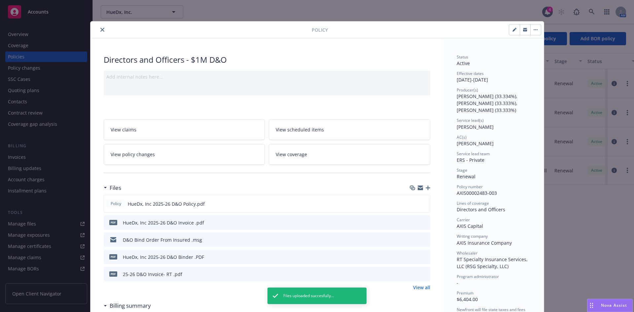
click at [410, 222] on icon "download file" at bounding box center [412, 222] width 5 height 5
click at [426, 188] on icon "button" at bounding box center [428, 188] width 5 height 5
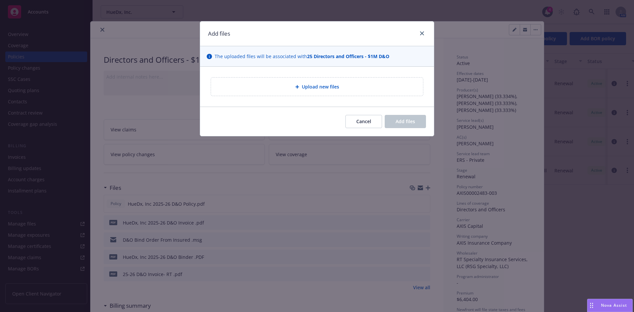
type textarea "x"
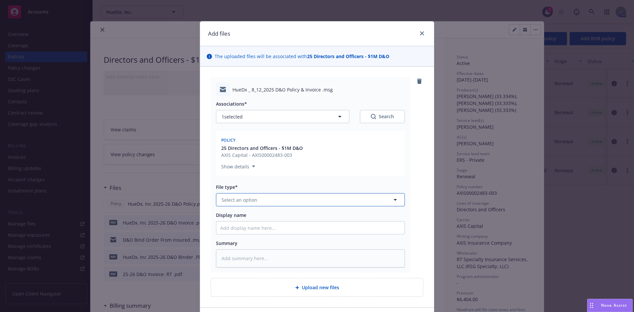
click at [241, 202] on span "Select an option" at bounding box center [240, 199] width 36 height 7
type input "inv"
click at [242, 218] on span "Invoice - Newfront" at bounding box center [244, 218] width 42 height 7
type textarea "x"
type input "Invoice - Newfront"
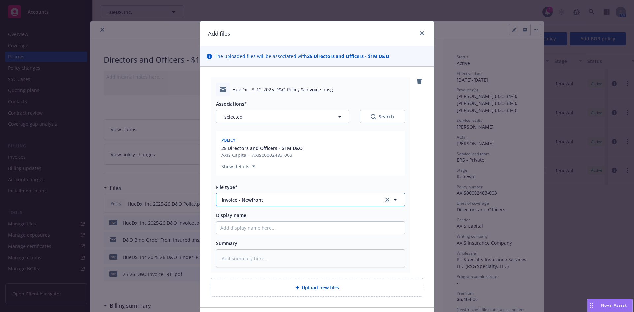
click at [259, 197] on span "Invoice - Newfront" at bounding box center [298, 199] width 153 height 7
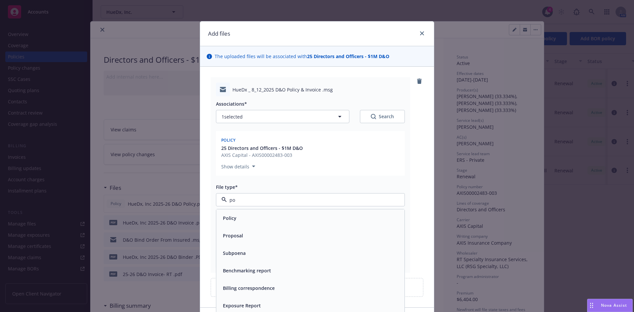
type input "pol"
click at [227, 253] on span "Policy delivery" at bounding box center [239, 253] width 33 height 7
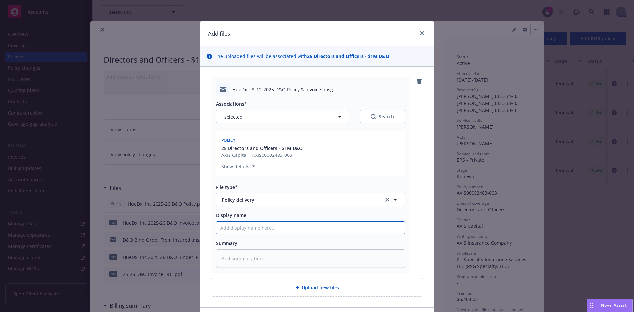
click at [229, 227] on input "Display name" at bounding box center [310, 228] width 188 height 13
type textarea "x"
type input "2"
type textarea "x"
type input "25"
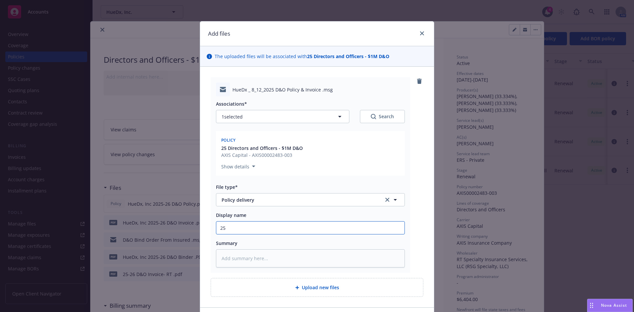
type textarea "x"
type input "25-"
type textarea "x"
type input "25-2"
type textarea "x"
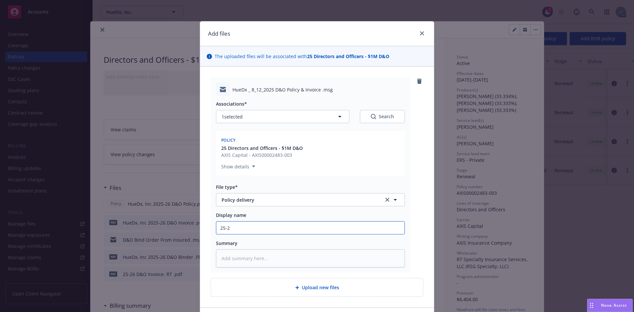
type input "25-26"
type textarea "x"
type input "25-26 D&O Policy Delivery"
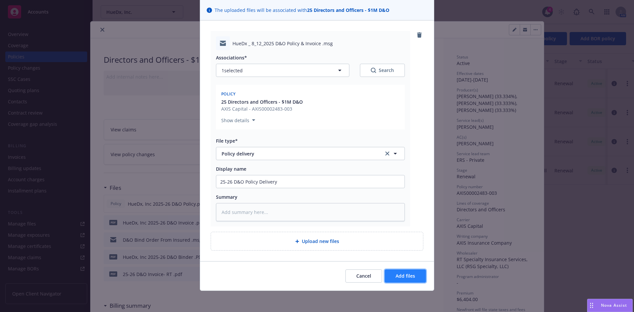
click at [409, 281] on button "Add files" at bounding box center [405, 275] width 41 height 13
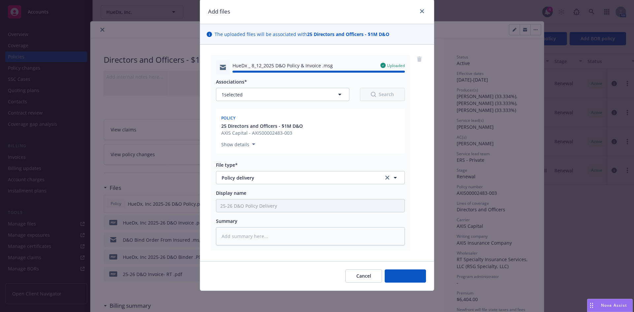
type textarea "x"
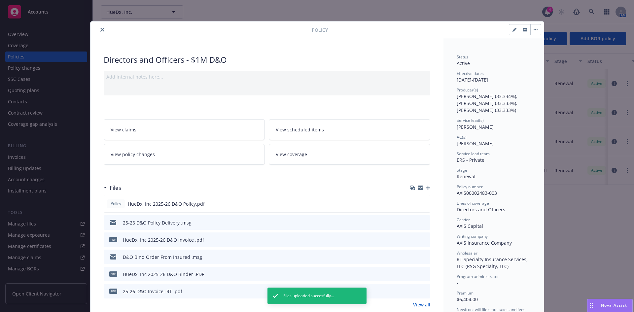
click at [101, 29] on icon "close" at bounding box center [102, 30] width 4 height 4
